Goal: Task Accomplishment & Management: Manage account settings

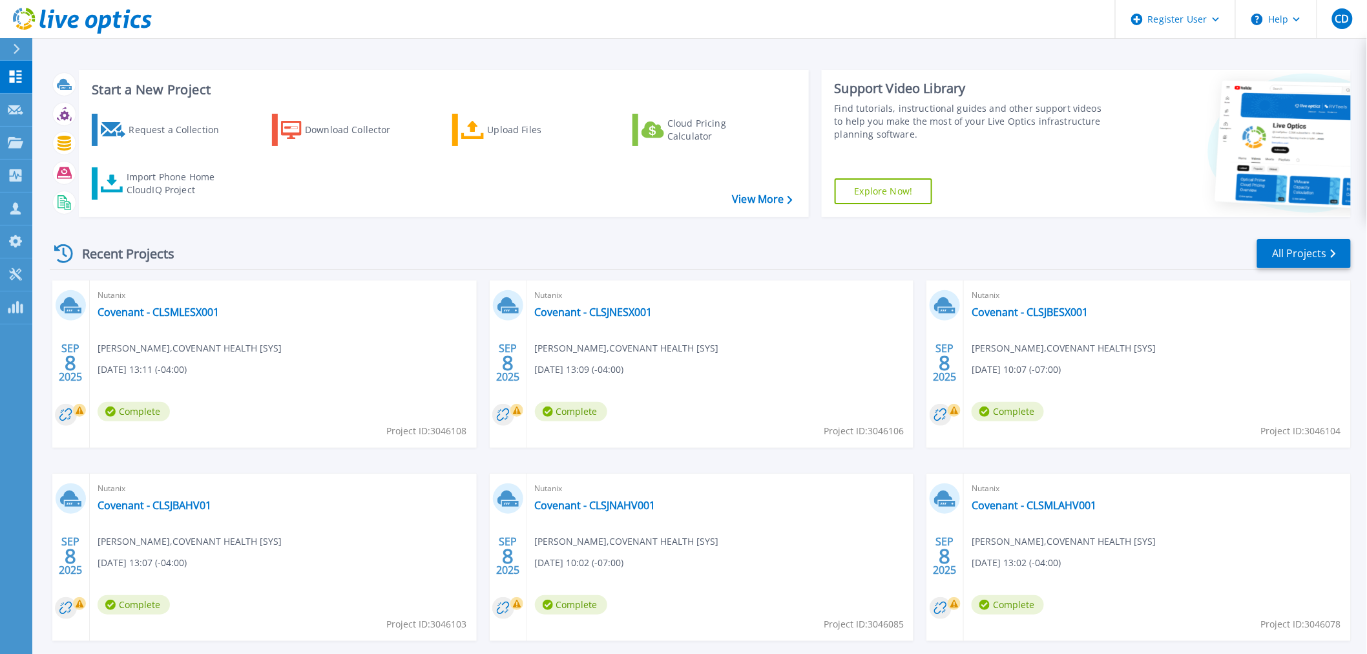
click at [406, 276] on div "Recent Projects All Projects SEP 8 2025 Nutanix Covenant - CLSMLESX001 Gunaseka…" at bounding box center [700, 452] width 1301 height 450
click at [6, 204] on link "Customers Customers" at bounding box center [16, 209] width 32 height 33
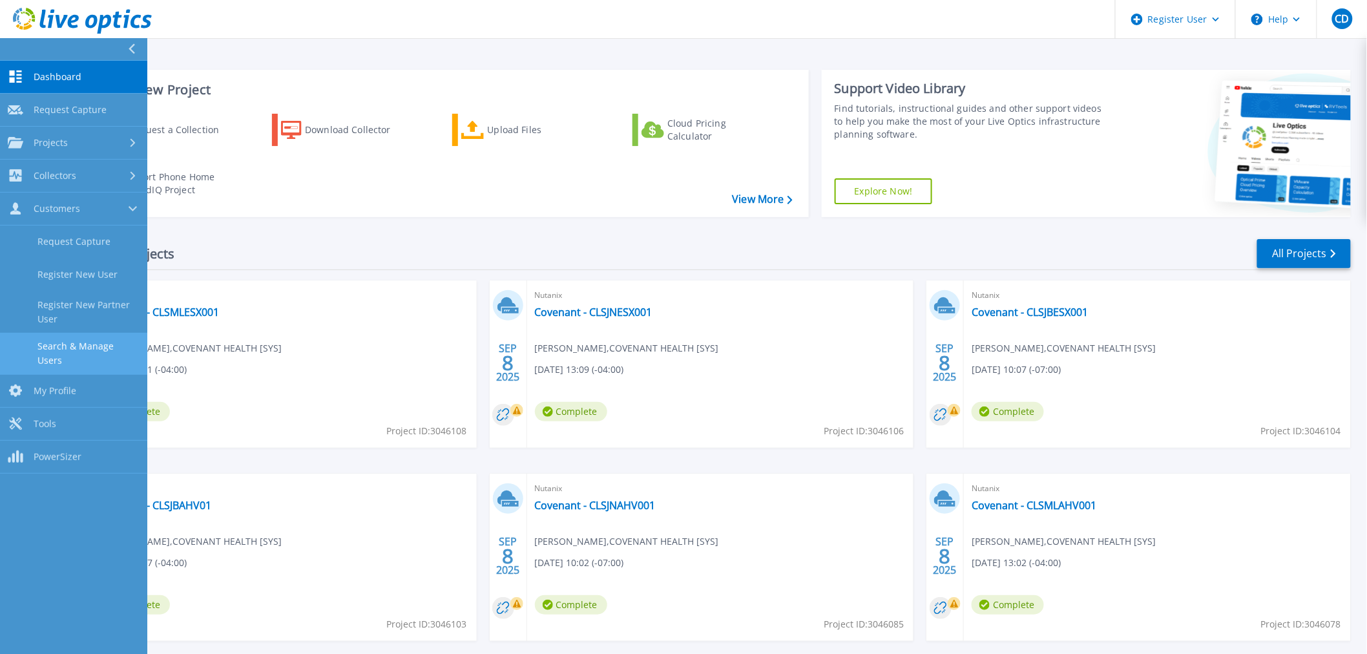
click at [97, 344] on link "Search & Manage Users" at bounding box center [73, 353] width 147 height 41
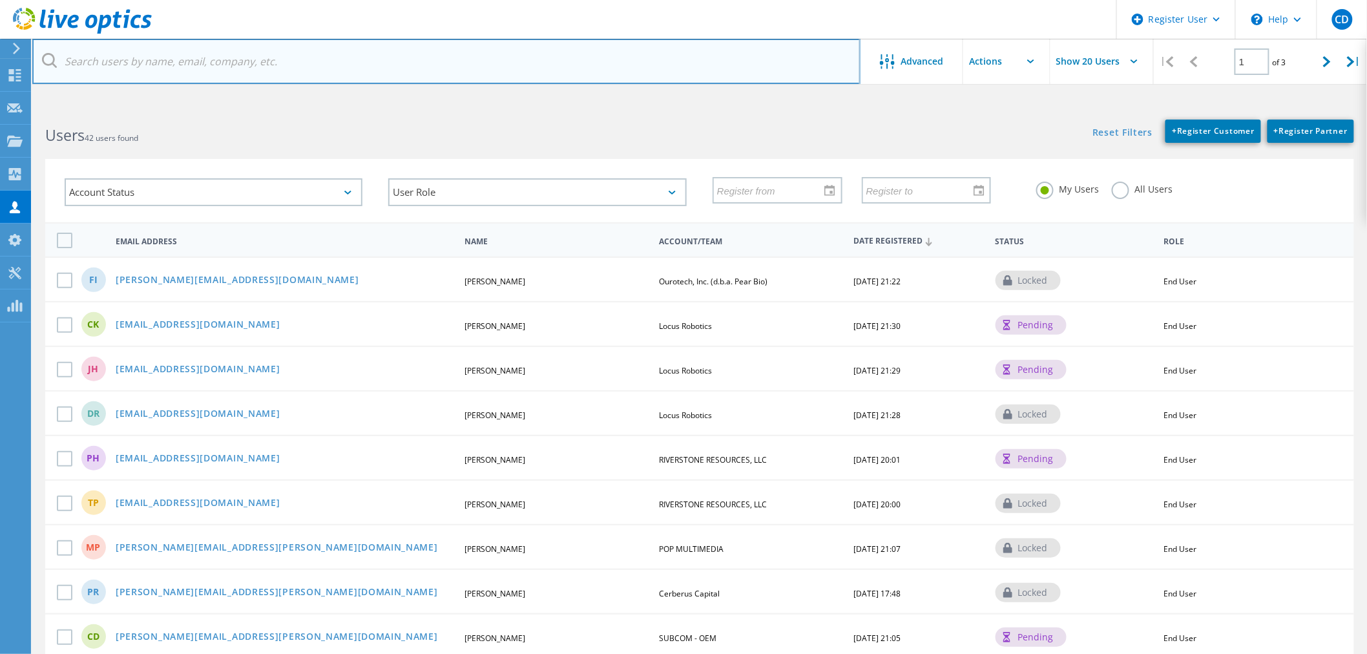
click at [225, 65] on input "text" at bounding box center [446, 61] width 828 height 45
paste input "gvellian@covh.org"
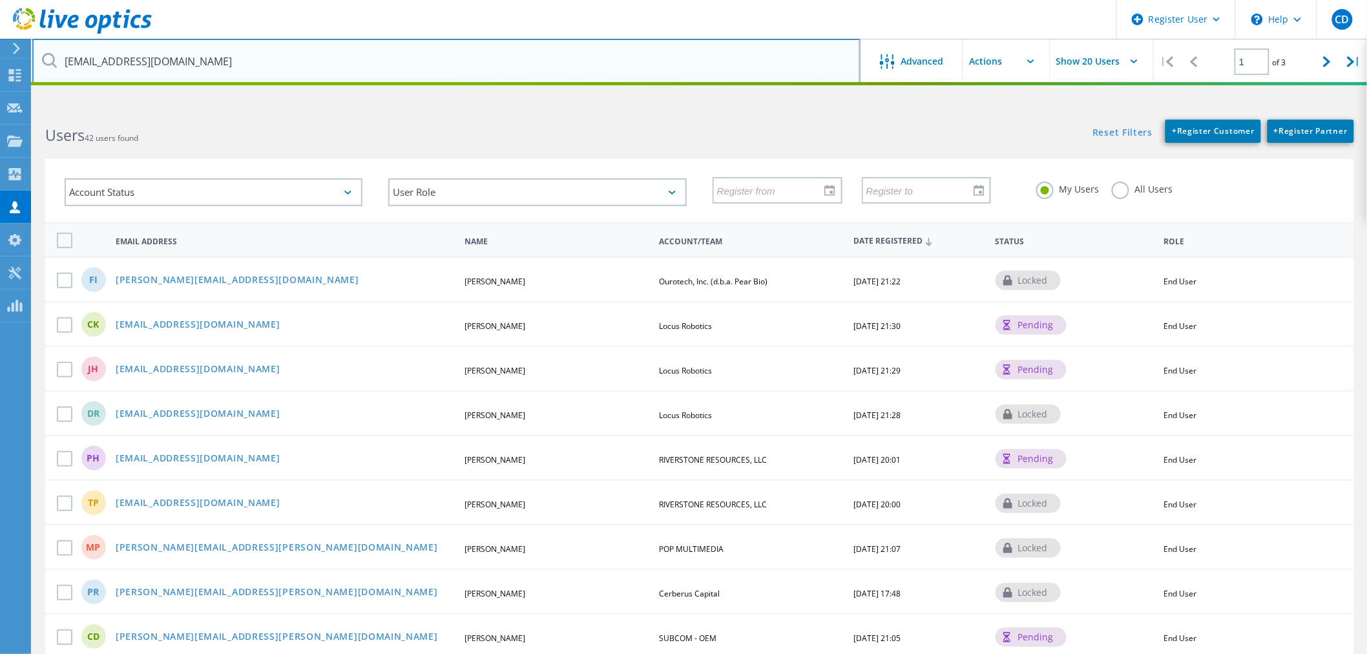
type input "gvellian@covh.org"
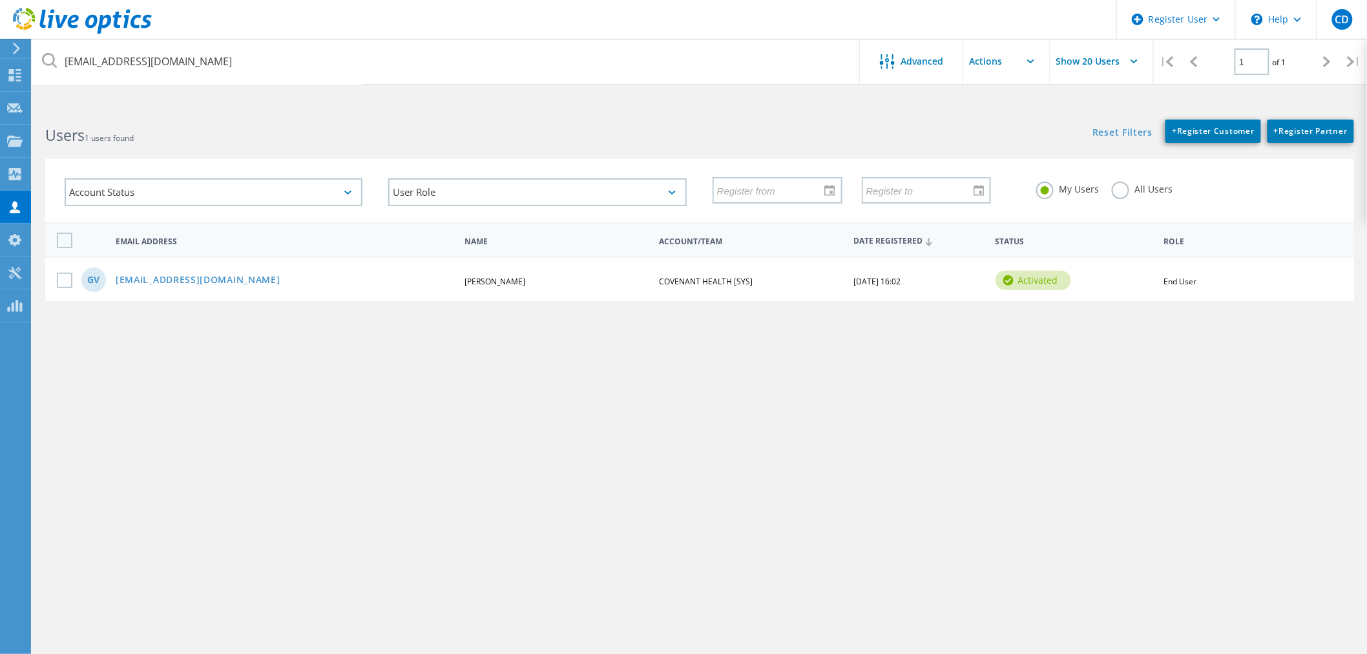
click at [1125, 194] on label "All Users" at bounding box center [1142, 188] width 61 height 12
click at [0, 0] on input "All Users" at bounding box center [0, 0] width 0 height 0
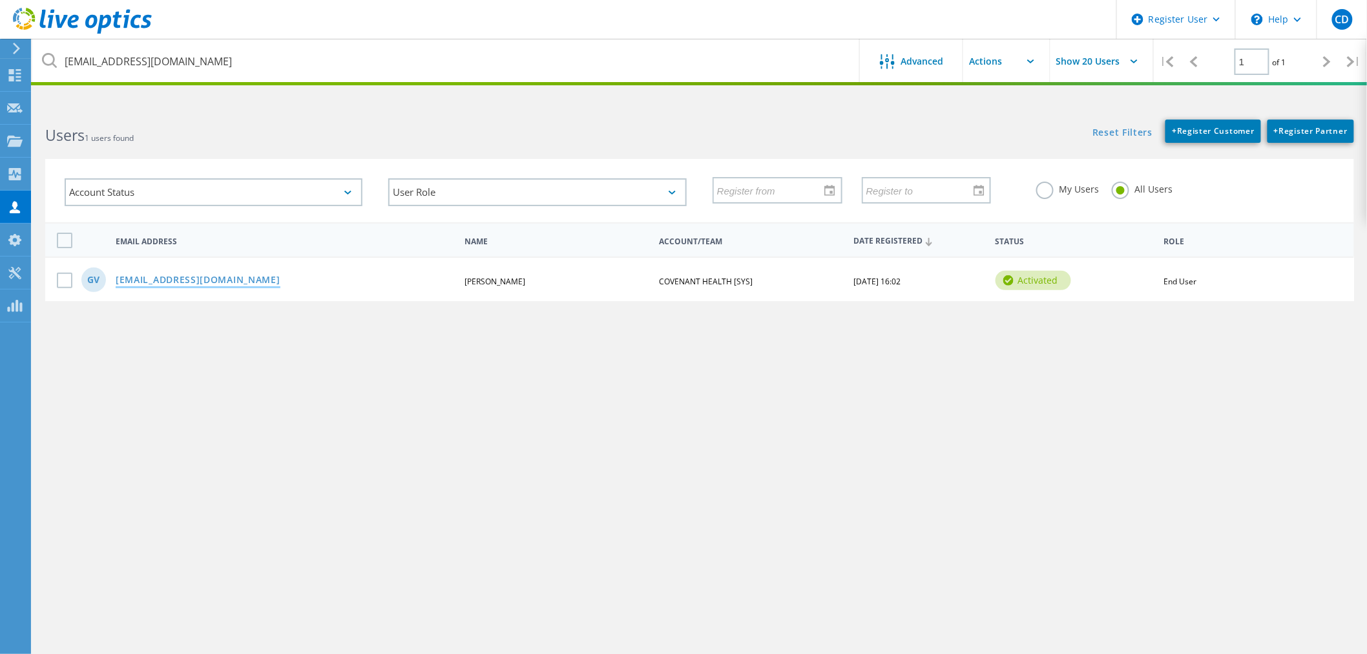
click at [185, 278] on link "gvellian@covh.org" at bounding box center [198, 280] width 165 height 11
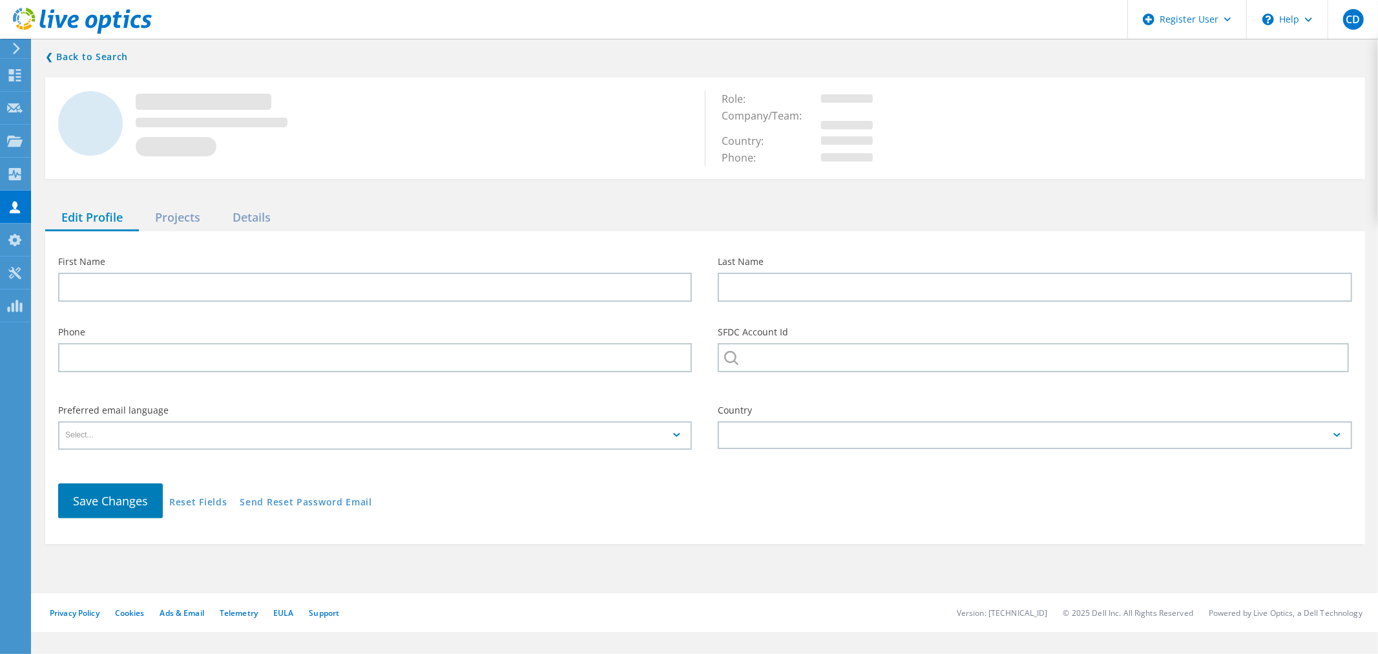
type input "Gunasekar"
type input "Vellian"
type input "COVENANT HEALTH [SYS]"
type input "English"
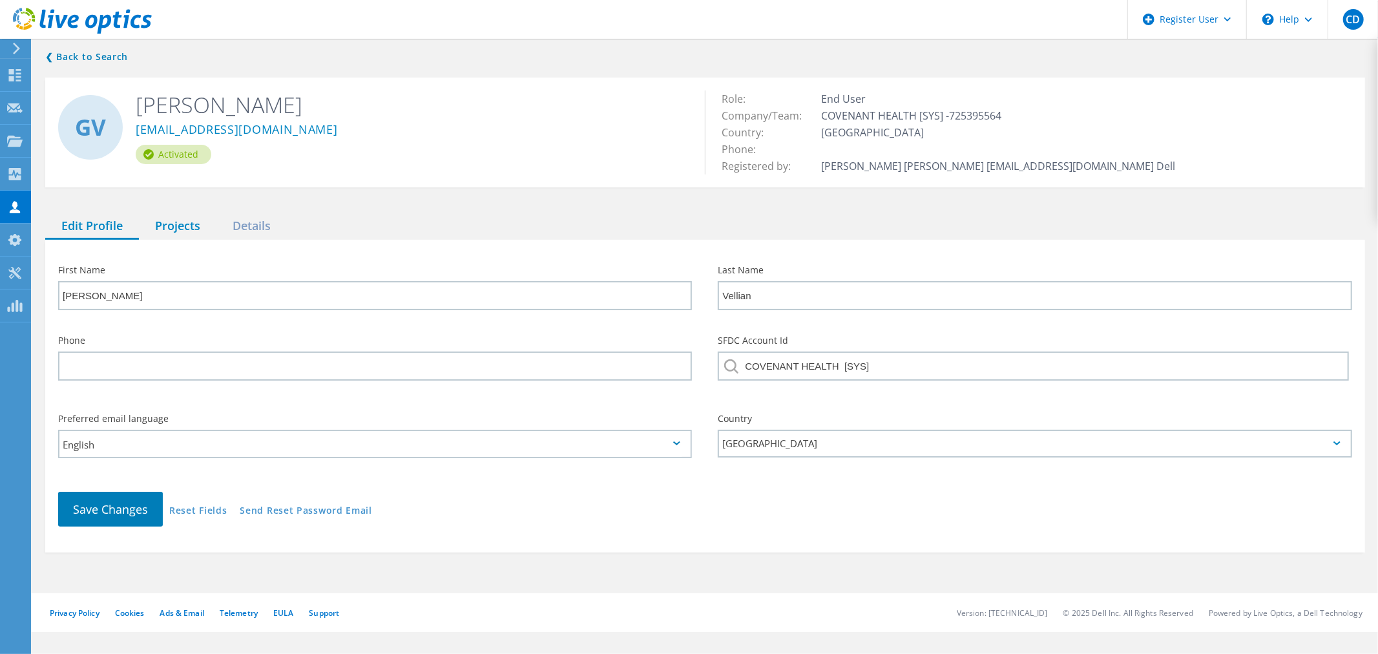
click at [184, 231] on div "Projects" at bounding box center [178, 226] width 78 height 26
